Goal: Information Seeking & Learning: Find specific page/section

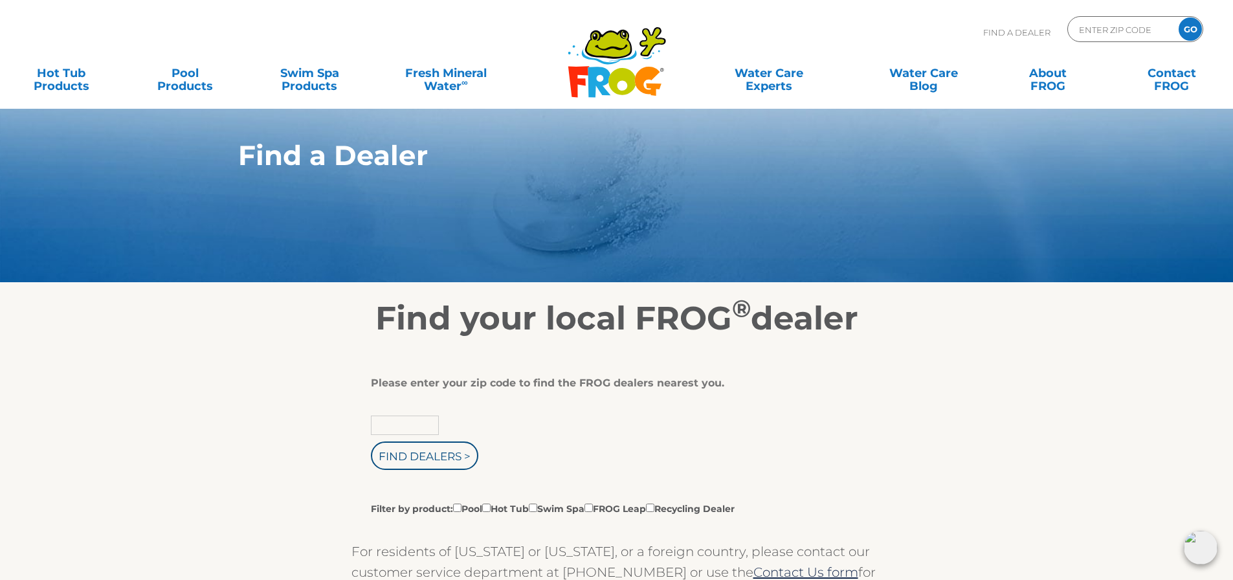
click at [422, 427] on input "text" at bounding box center [405, 424] width 68 height 19
type input "04426"
click at [371, 441] on input "Find Dealers >" at bounding box center [424, 455] width 107 height 28
click at [426, 443] on input "Find Dealers >" at bounding box center [424, 455] width 107 height 28
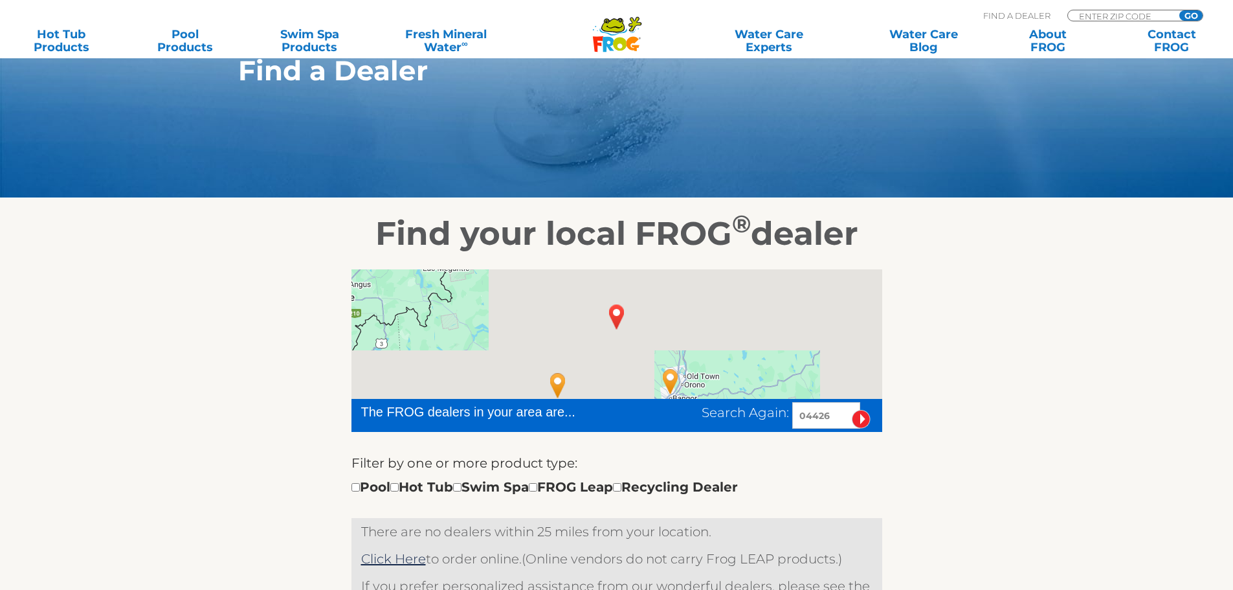
scroll to position [194, 0]
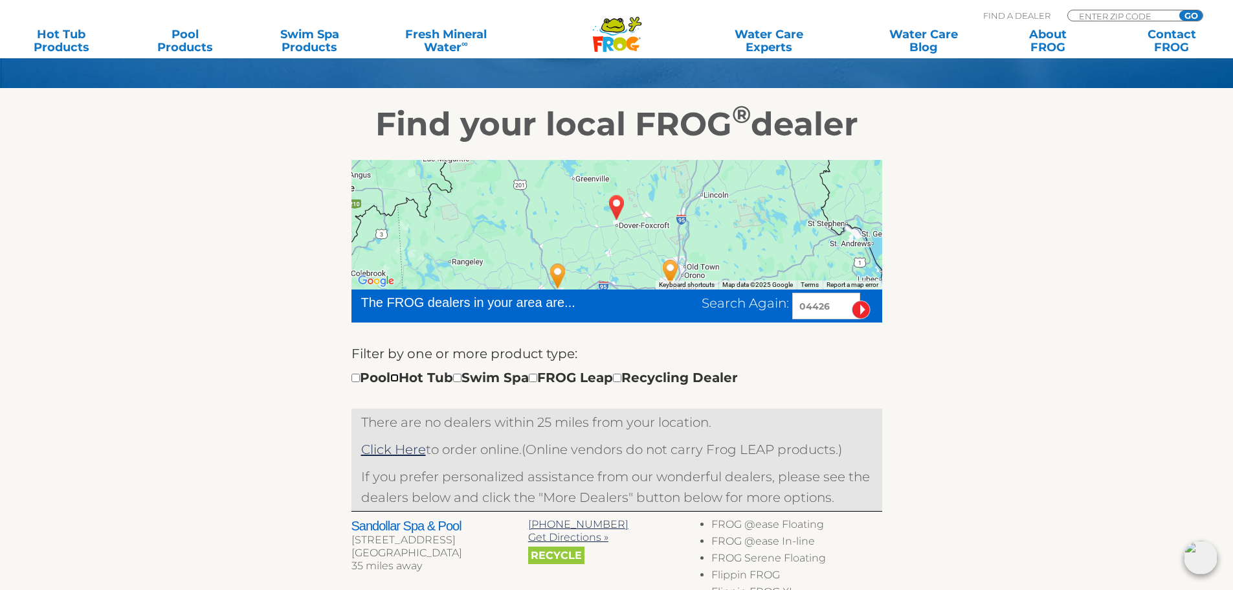
click at [399, 377] on input "checkbox" at bounding box center [394, 377] width 8 height 8
checkbox input "true"
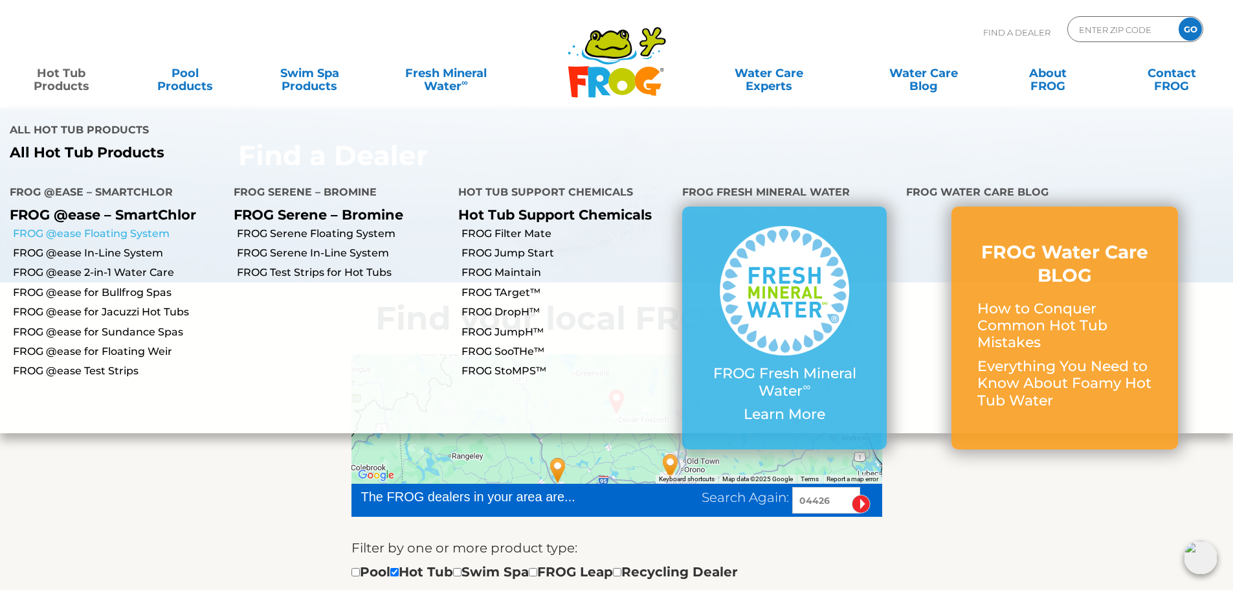
click at [94, 226] on link "FROG @ease Floating System" at bounding box center [118, 233] width 211 height 14
